Goal: Information Seeking & Learning: Learn about a topic

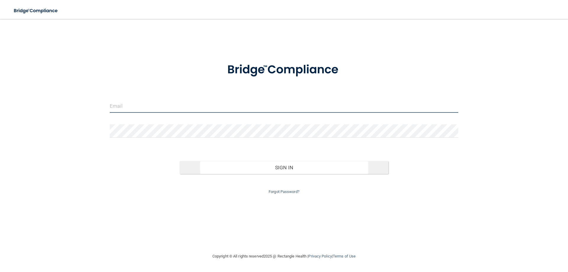
type input "[EMAIL_ADDRESS][DOMAIN_NAME]"
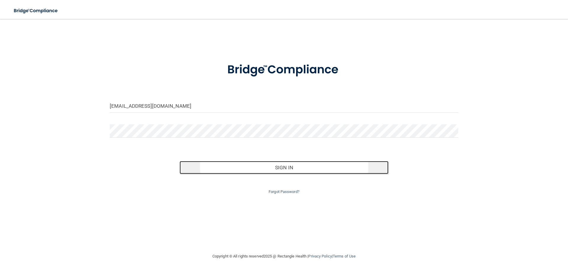
click at [277, 167] on button "Sign In" at bounding box center [284, 167] width 209 height 13
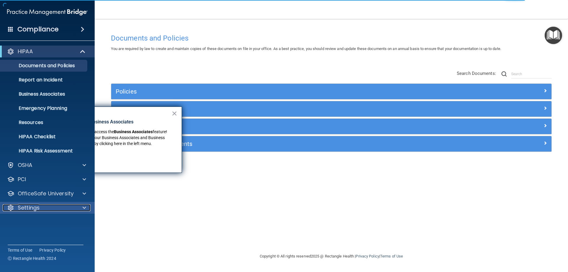
click at [38, 206] on p "Settings" at bounding box center [29, 207] width 22 height 7
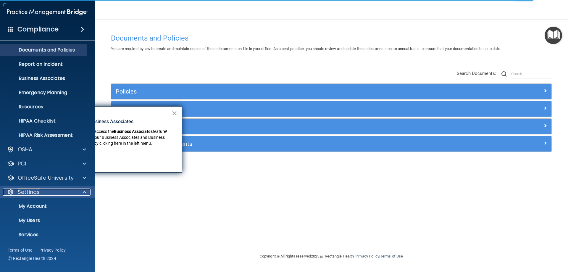
scroll to position [30, 0]
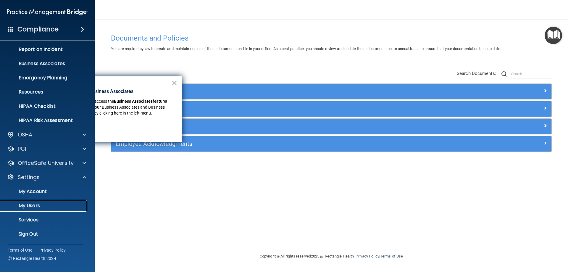
click at [38, 207] on p "My Users" at bounding box center [44, 206] width 81 height 6
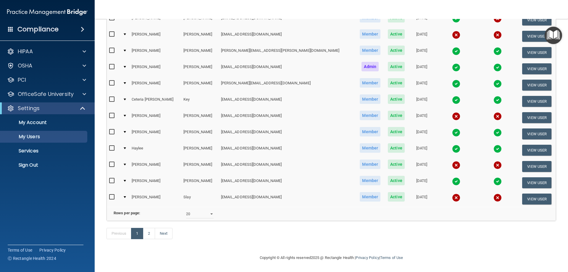
scroll to position [218, 0]
click at [211, 210] on select "10 20 30 40 all" at bounding box center [200, 213] width 28 height 9
select select "30"
click at [186, 209] on select "10 20 30 40 all" at bounding box center [200, 213] width 28 height 9
select select "30"
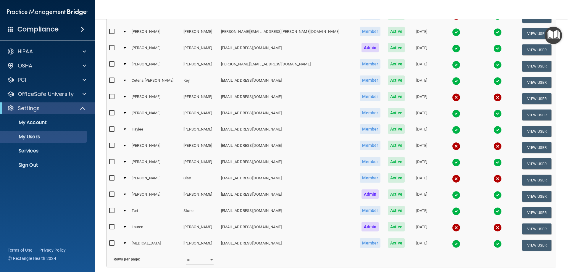
scroll to position [237, 0]
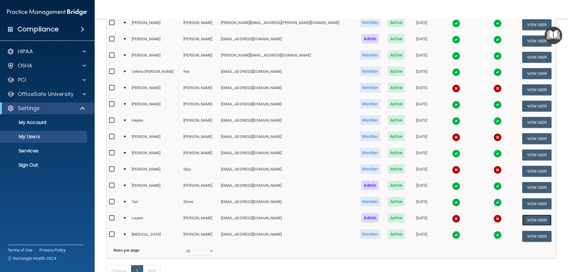
click at [536, 222] on button "View User" at bounding box center [536, 219] width 29 height 11
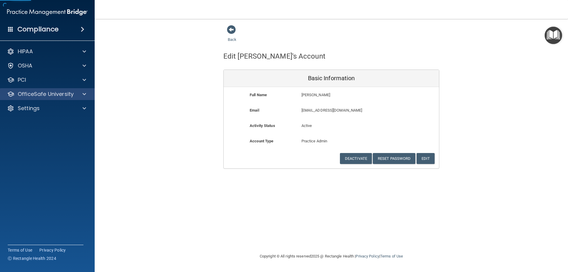
click at [52, 98] on div "OfficeSafe University" at bounding box center [47, 94] width 95 height 12
click at [83, 93] on span at bounding box center [85, 94] width 4 height 7
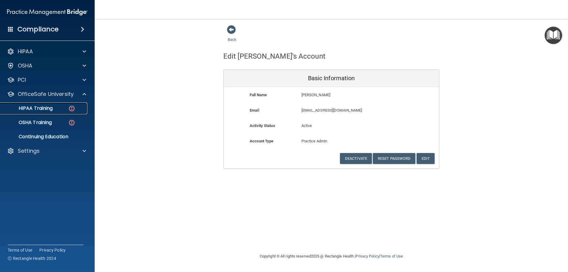
click at [40, 108] on p "HIPAA Training" at bounding box center [28, 108] width 49 height 6
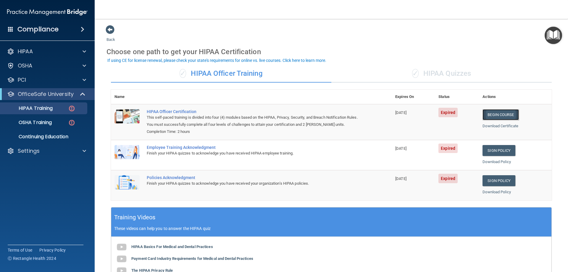
click at [495, 111] on link "Begin Course" at bounding box center [500, 114] width 36 height 11
